Goal: Task Accomplishment & Management: Complete application form

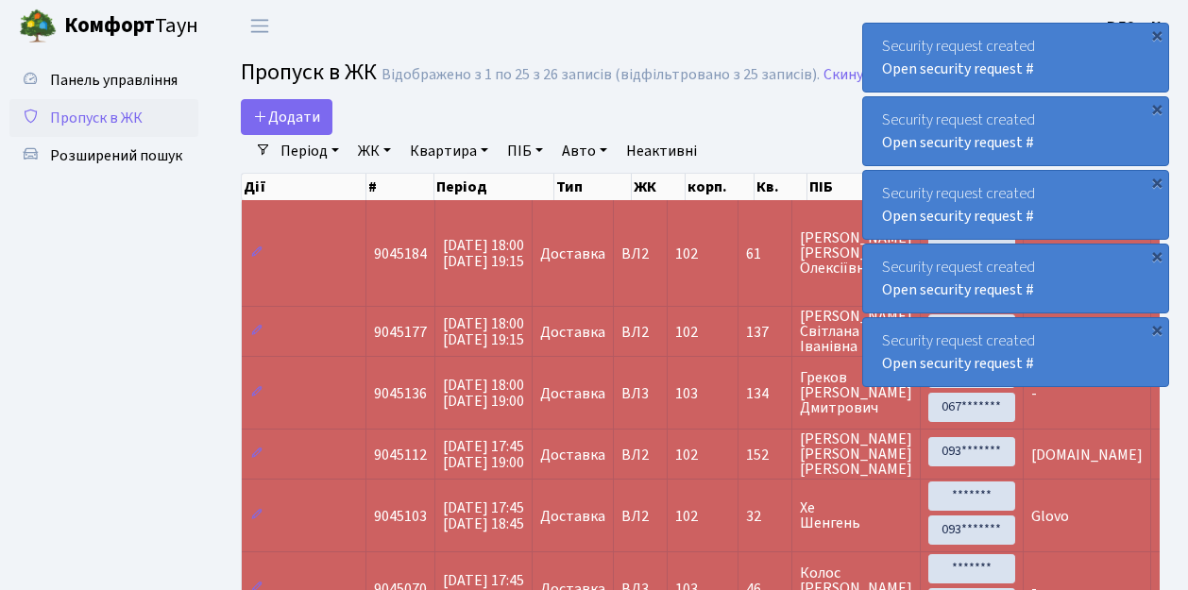
select select "25"
click at [310, 123] on span "Додати" at bounding box center [286, 117] width 67 height 21
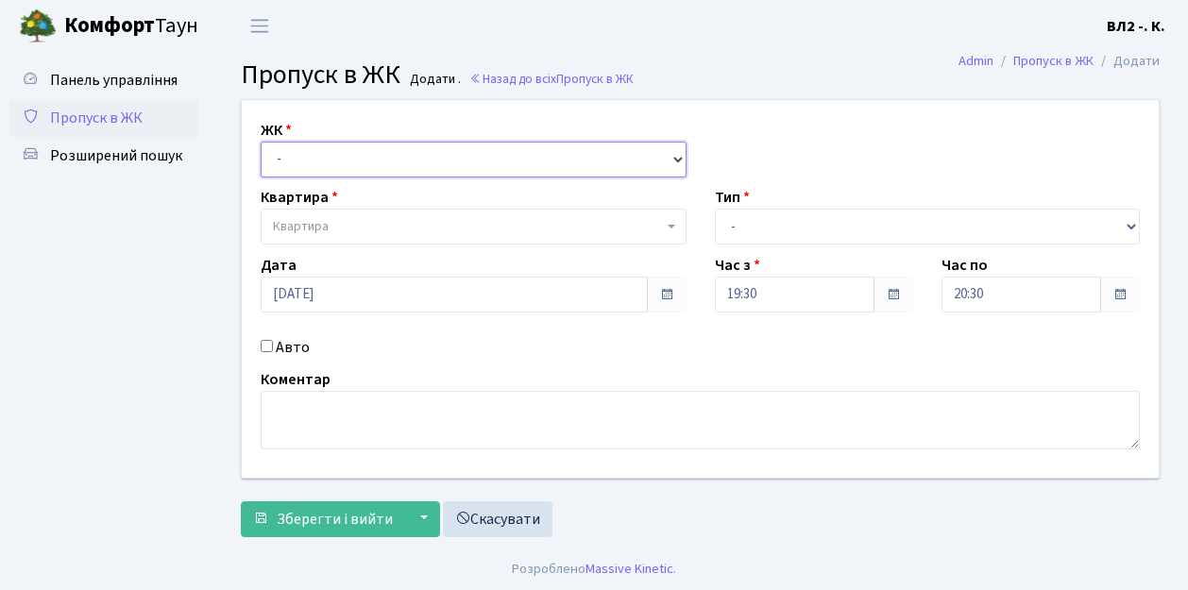
click at [305, 165] on select "- ВЛ1, Ужгородський пров., 4/1 ВЛ2, Голосіївський просп., 76 ВЛ3, пр.Голосіївсь…" at bounding box center [474, 160] width 426 height 36
select select "317"
click at [261, 142] on select "- ВЛ1, Ужгородський пров., 4/1 ВЛ2, Голосіївський просп., 76 ВЛ3, пр.Голосіївсь…" at bounding box center [474, 160] width 426 height 36
select select
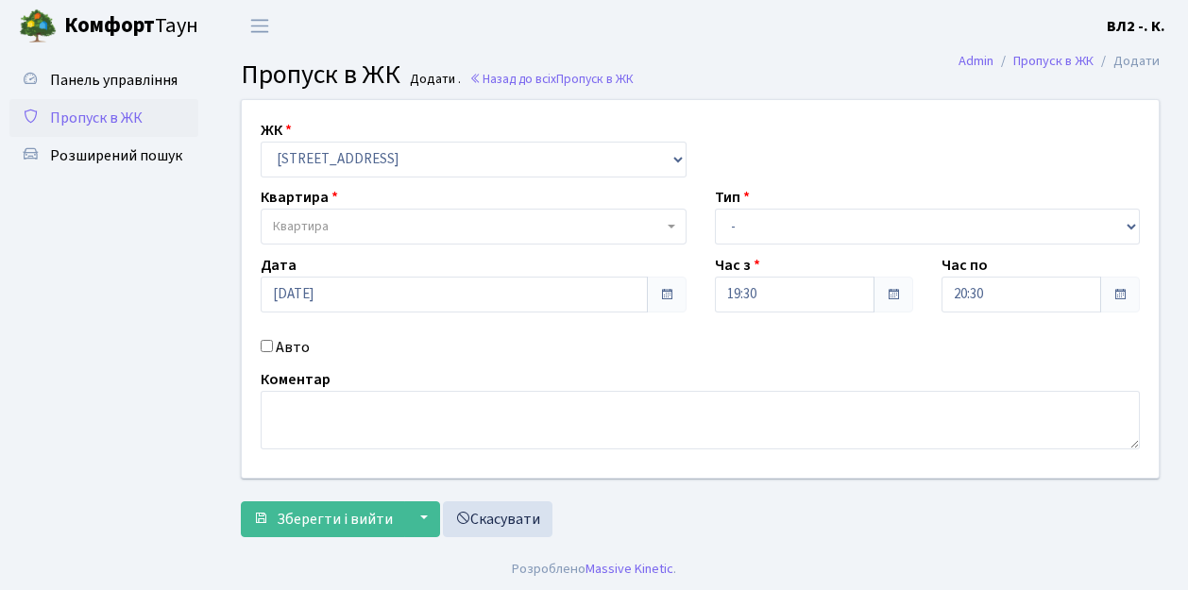
click at [353, 223] on span "Квартира" at bounding box center [468, 226] width 390 height 19
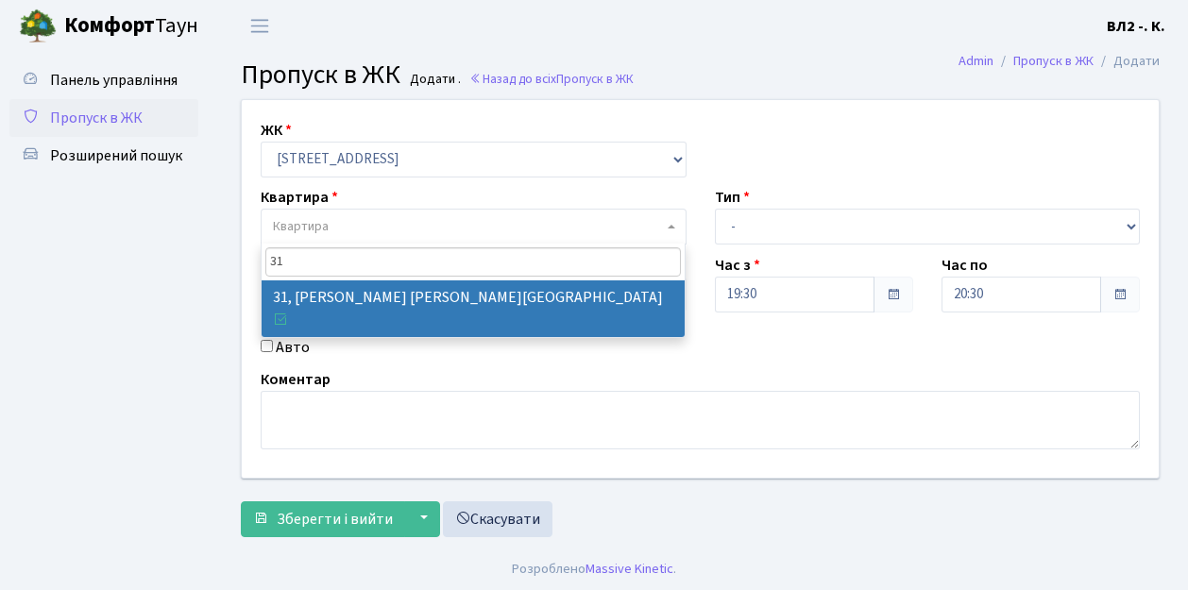
type input "31"
select select "38032"
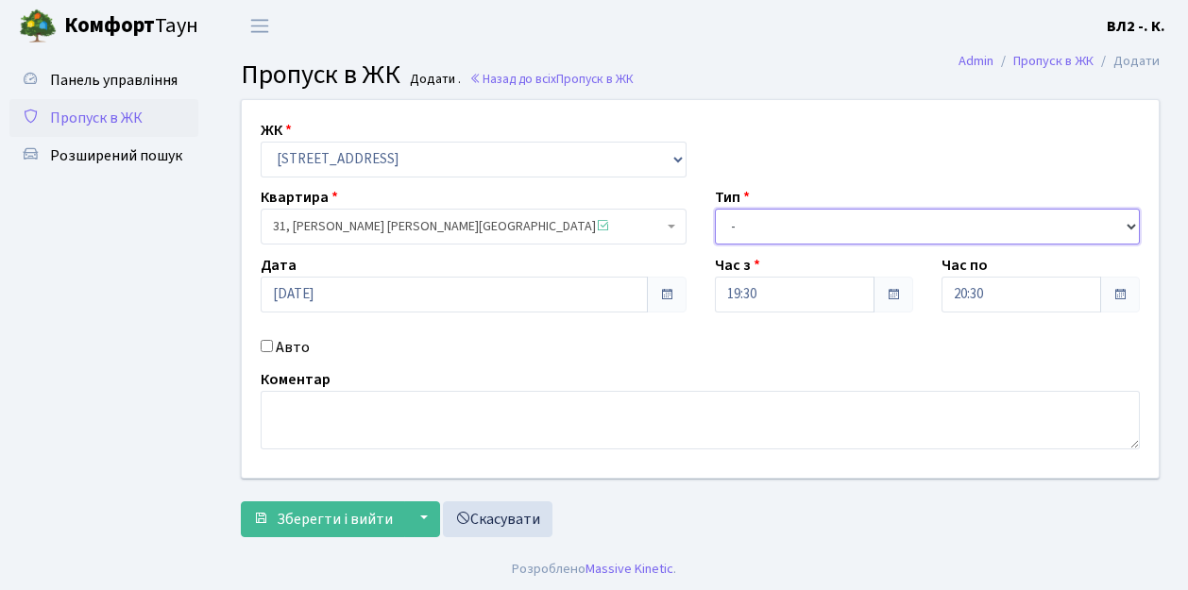
click at [806, 221] on select "- Доставка Таксі Гості Сервіс" at bounding box center [928, 227] width 426 height 36
select select "1"
click at [715, 209] on select "- Доставка Таксі Гості Сервіс" at bounding box center [928, 227] width 426 height 36
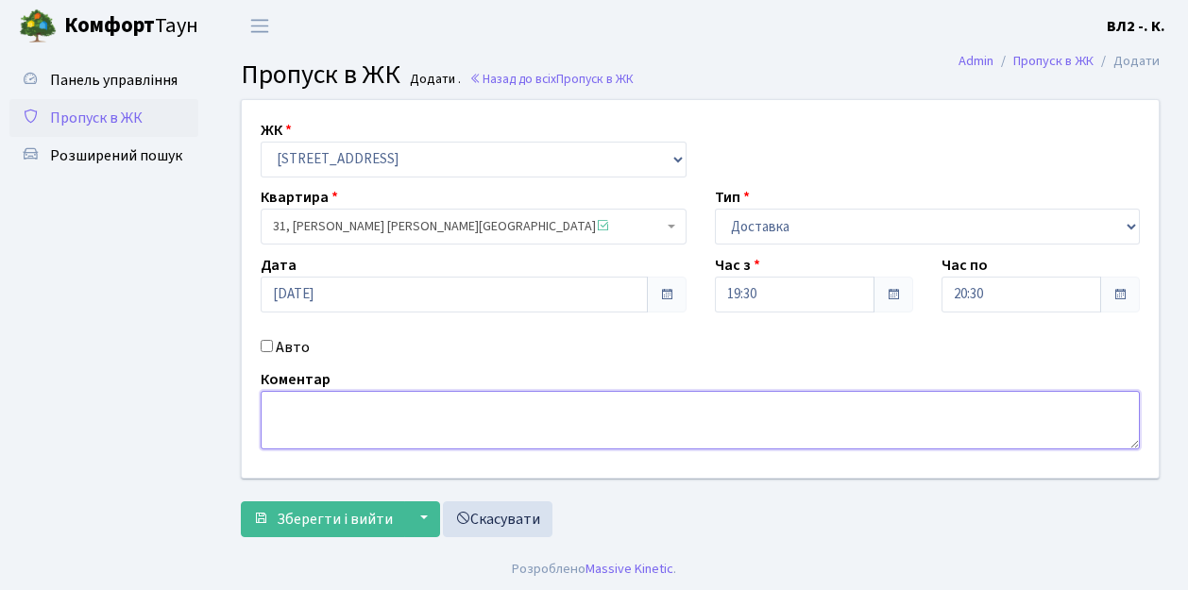
click at [382, 424] on textarea at bounding box center [701, 420] width 880 height 59
type textarea "Glovo"
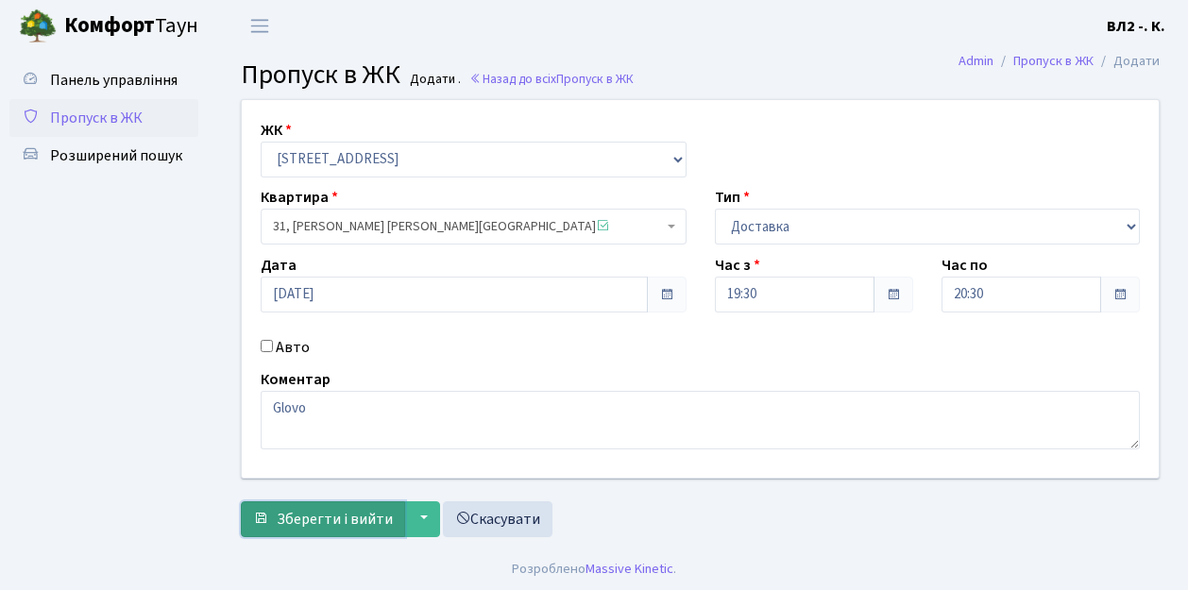
click at [355, 512] on span "Зберегти і вийти" at bounding box center [335, 519] width 116 height 21
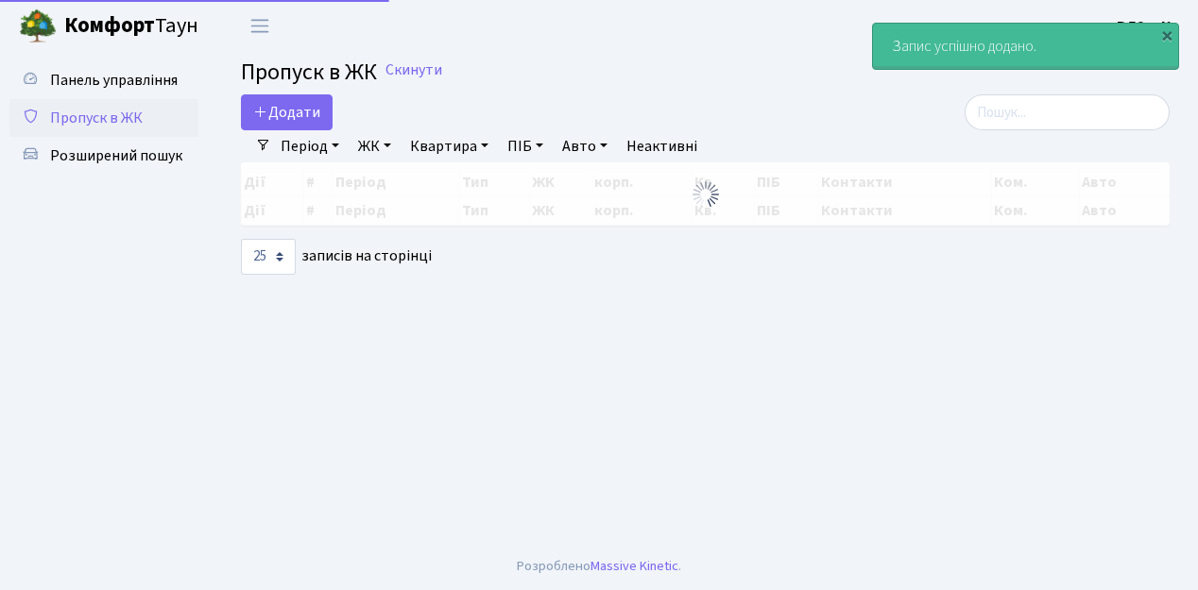
select select "25"
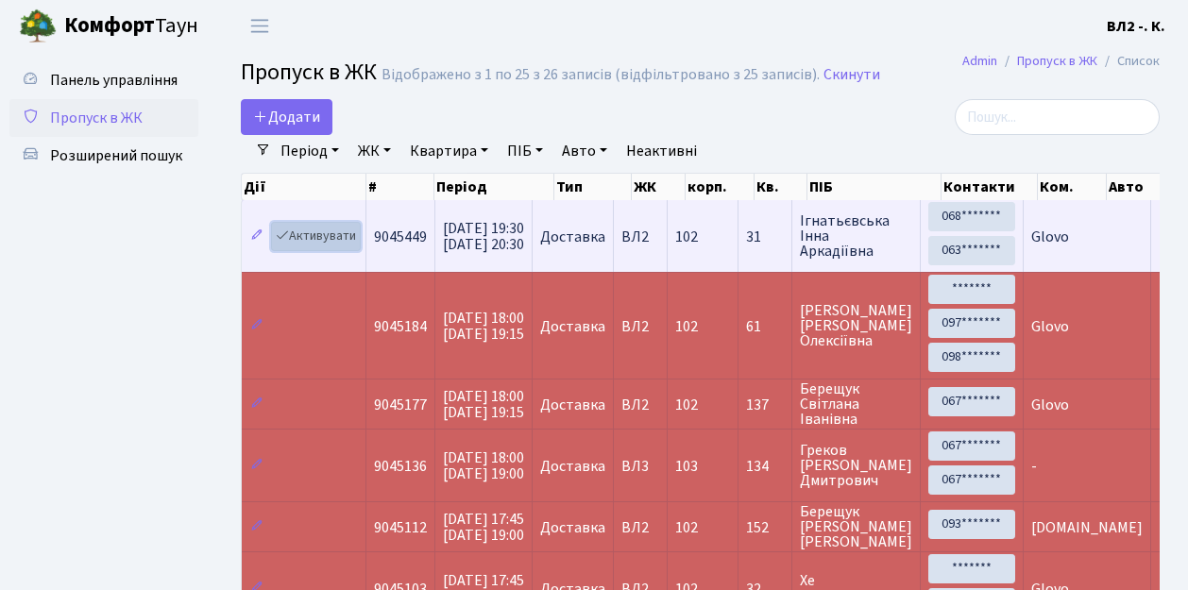
click at [320, 244] on link "Активувати" at bounding box center [316, 236] width 90 height 29
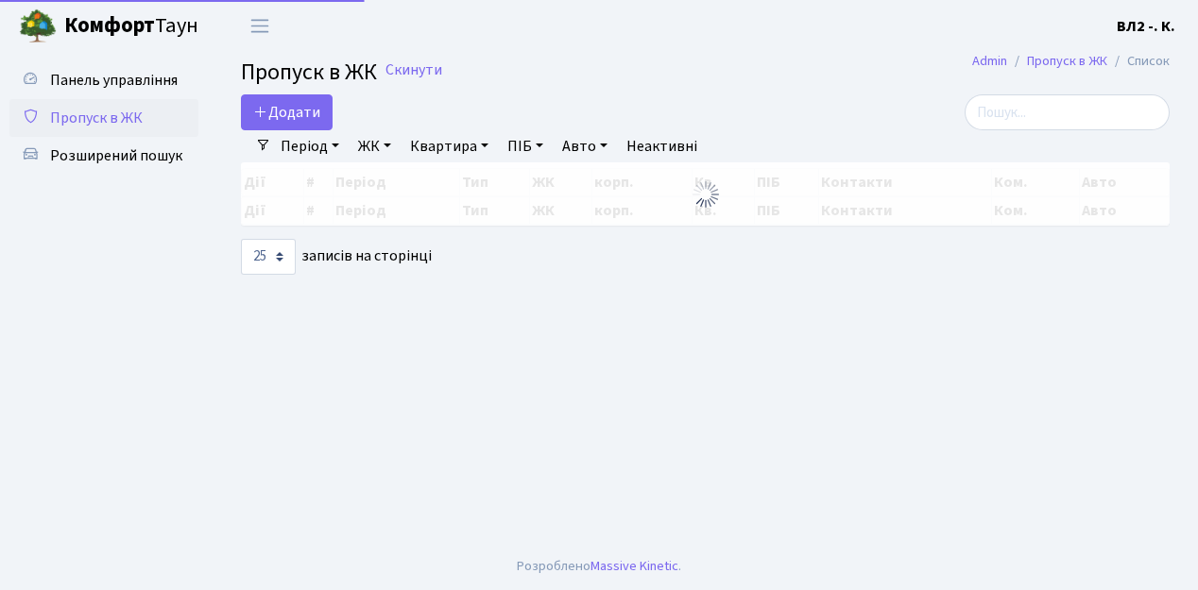
select select "25"
